Goal: Navigation & Orientation: Find specific page/section

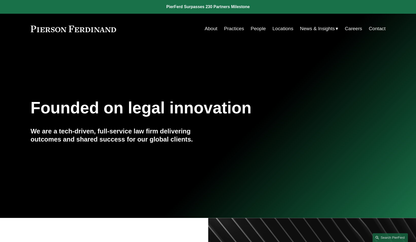
click at [211, 30] on link "About" at bounding box center [211, 29] width 13 height 10
click at [226, 30] on link "Practices" at bounding box center [234, 29] width 20 height 10
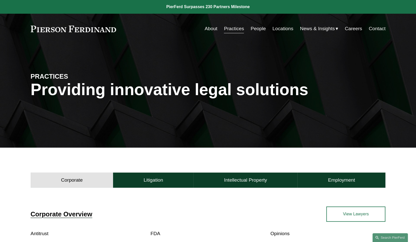
click at [100, 28] on link at bounding box center [74, 29] width 86 height 7
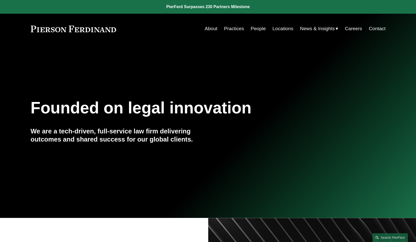
click at [235, 26] on link "Practices" at bounding box center [234, 29] width 20 height 10
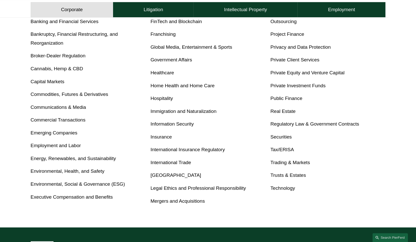
scroll to position [225, 0]
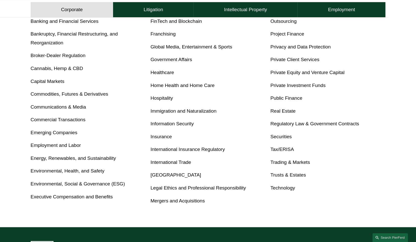
click at [75, 147] on link "Employment and Labor" at bounding box center [56, 145] width 50 height 5
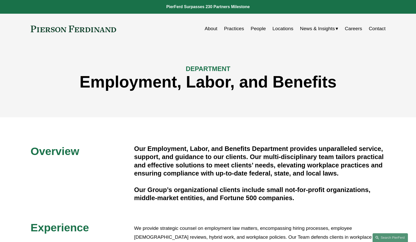
click at [255, 29] on link "People" at bounding box center [258, 29] width 15 height 10
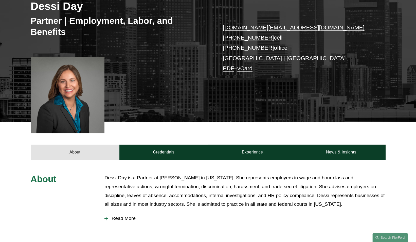
scroll to position [91, 0]
